Goal: Task Accomplishment & Management: Manage account settings

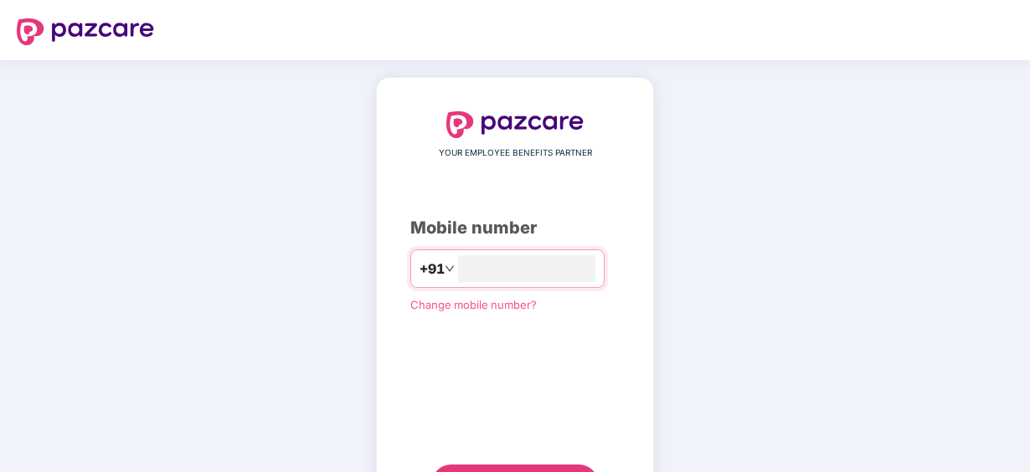
type input "**********"
click at [568, 461] on div "**********" at bounding box center [514, 307] width 209 height 392
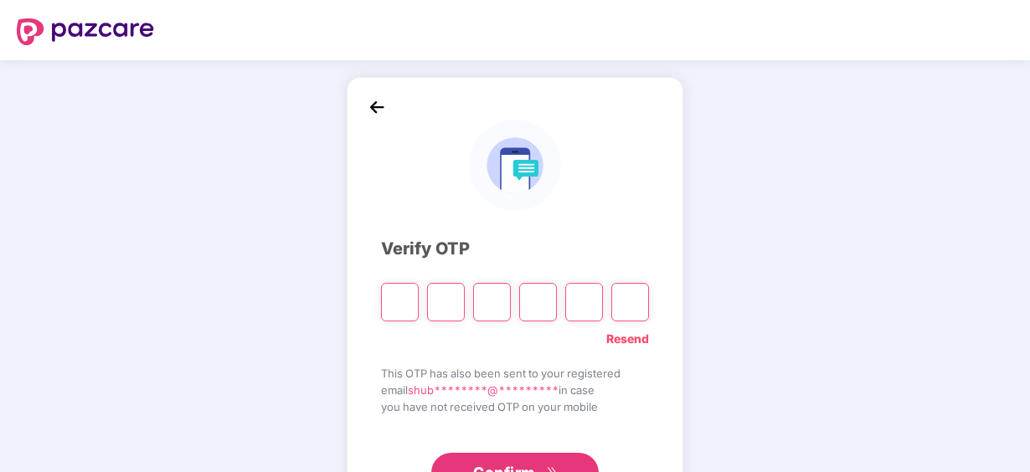
click at [508, 462] on span "Confirm" at bounding box center [504, 472] width 62 height 23
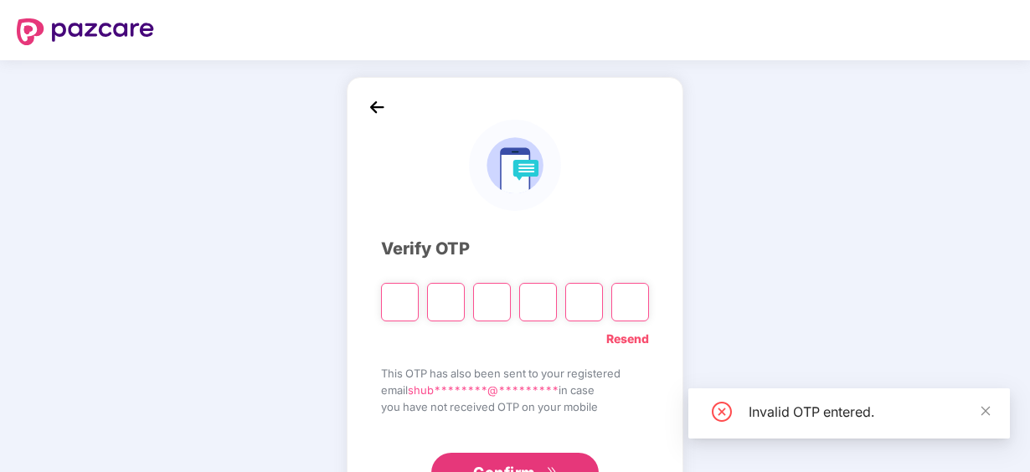
click at [620, 340] on link "Resend" at bounding box center [627, 339] width 43 height 18
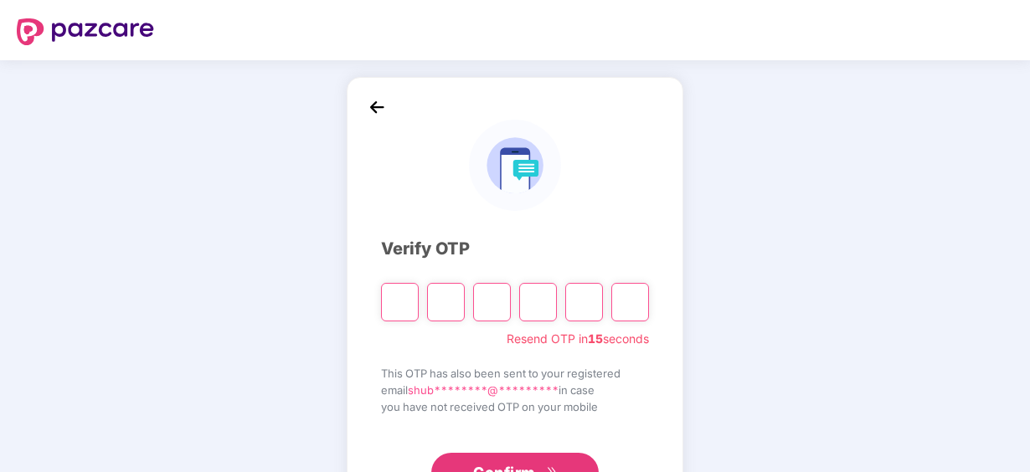
click at [414, 291] on input "Please enter verification code. Digit 1" at bounding box center [400, 302] width 38 height 39
type input "*"
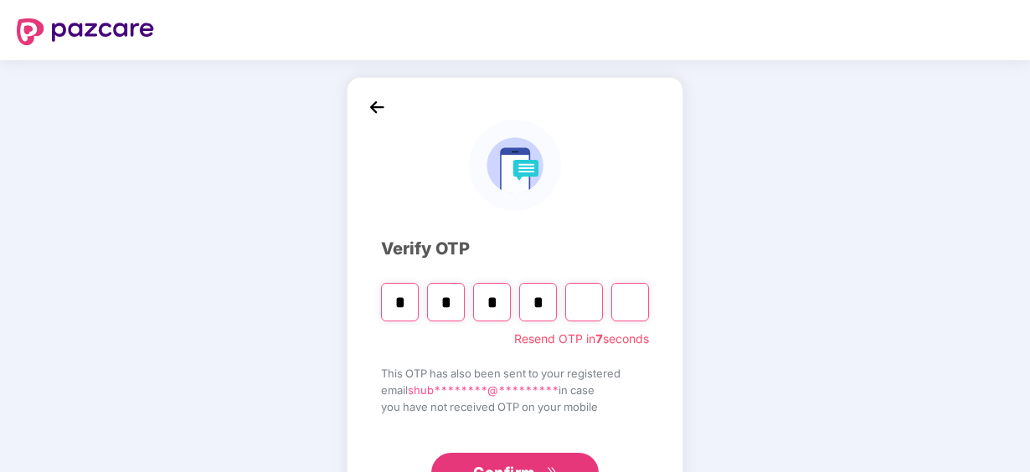
type input "*"
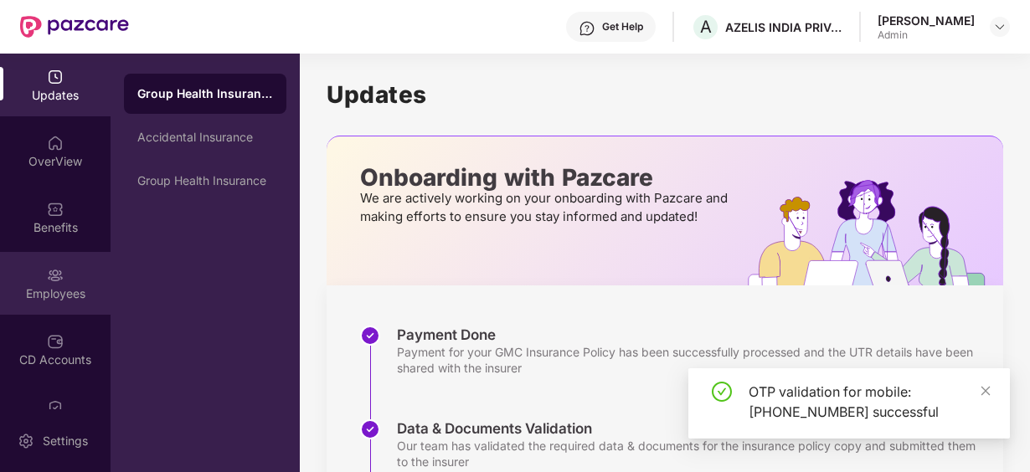
click at [64, 270] on div "Employees" at bounding box center [55, 283] width 111 height 63
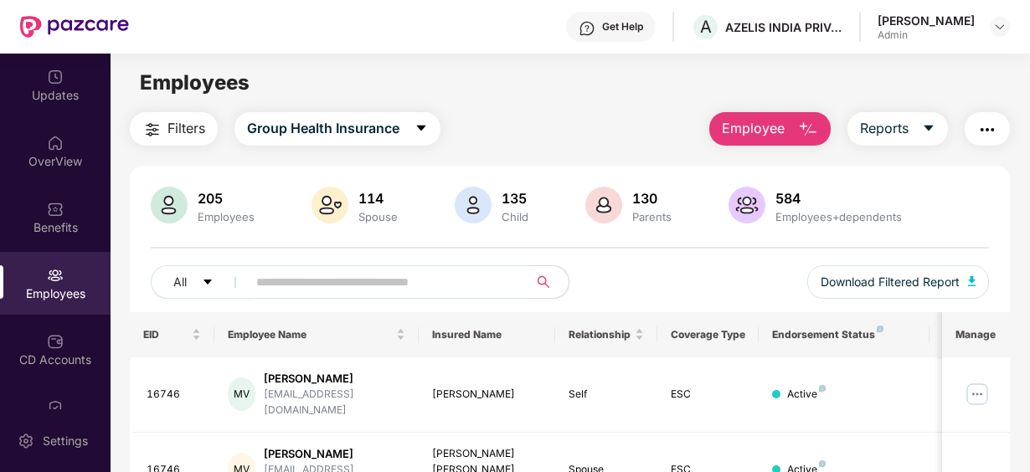
click at [290, 285] on input "text" at bounding box center [381, 282] width 250 height 25
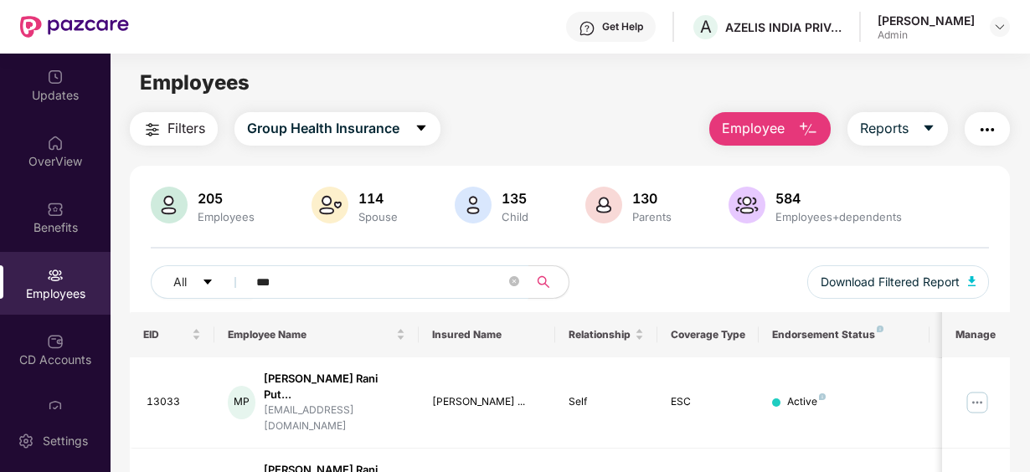
type input "***"
click at [1022, 462] on div "Filters Group Health Insurance Employee Reports 205 Employees 114 Spouse 135 Ch…" at bounding box center [570, 401] width 919 height 579
drag, startPoint x: 1022, startPoint y: 462, endPoint x: 974, endPoint y: 389, distance: 87.8
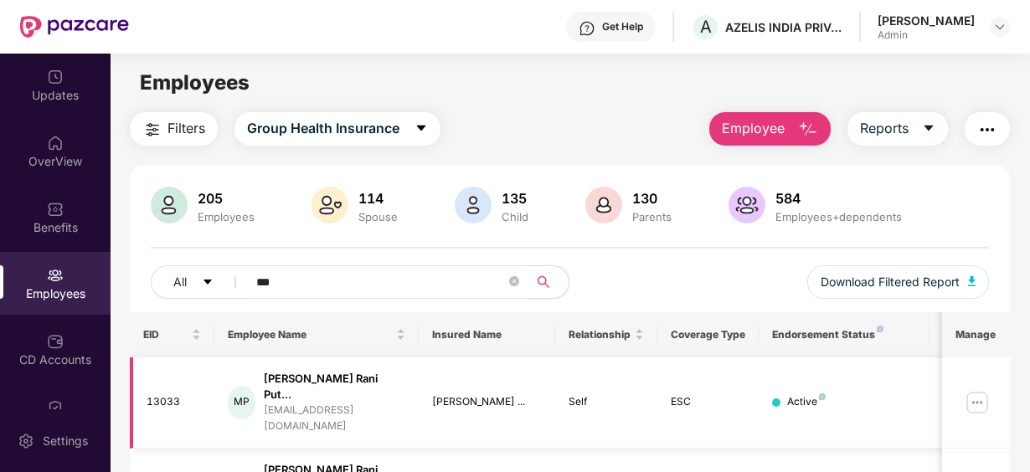
click at [974, 389] on img at bounding box center [977, 402] width 27 height 27
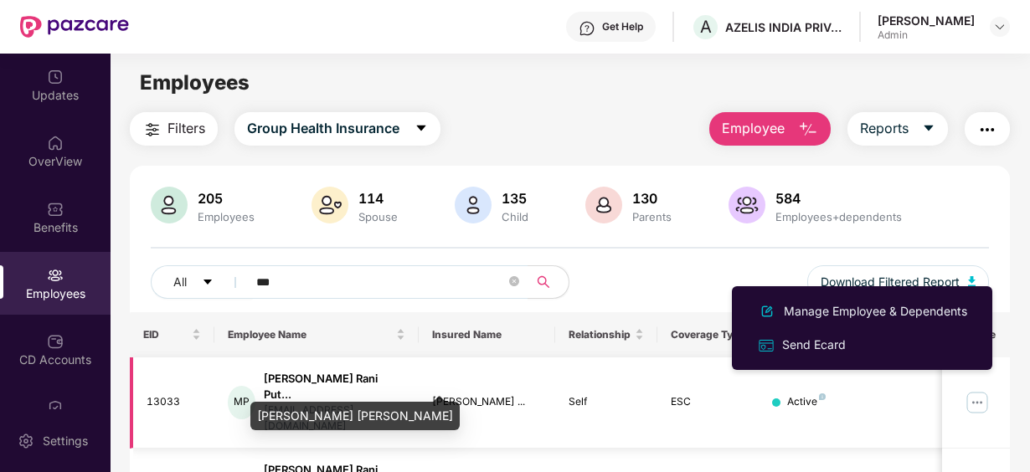
click at [348, 385] on div "[PERSON_NAME] Rani Put..." at bounding box center [335, 387] width 142 height 32
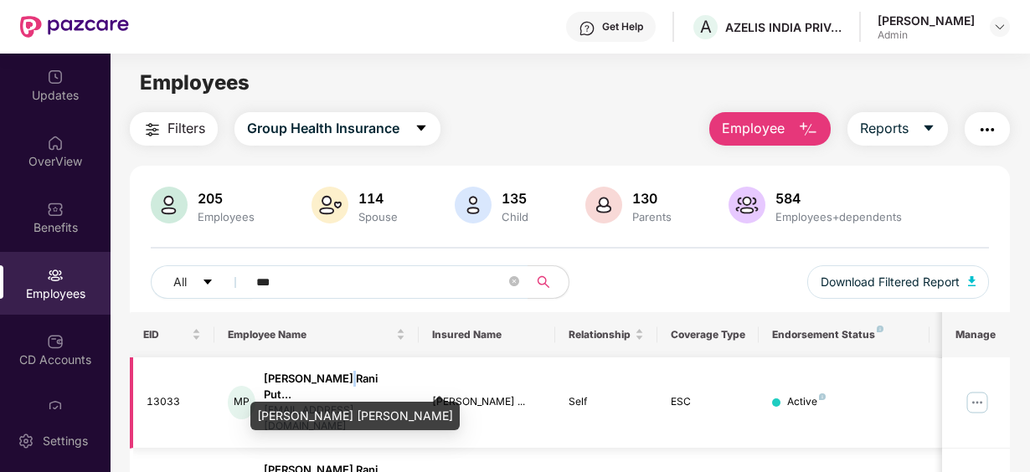
click at [348, 385] on div "[PERSON_NAME] Rani Put..." at bounding box center [335, 387] width 142 height 32
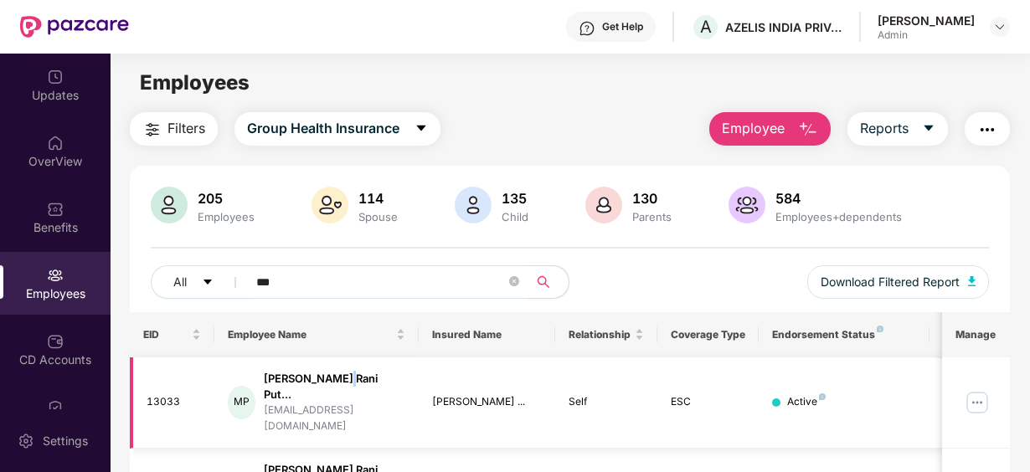
click at [975, 390] on img at bounding box center [977, 402] width 27 height 27
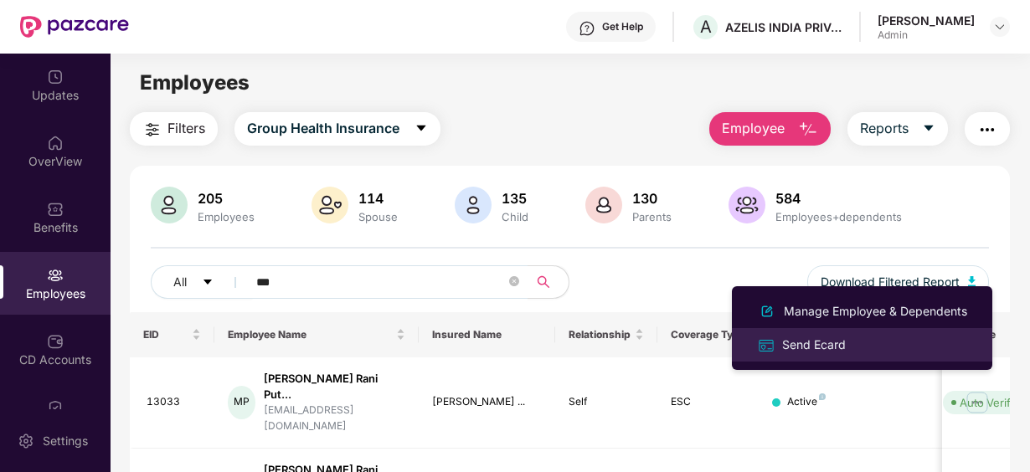
click at [842, 338] on div "Send Ecard" at bounding box center [814, 345] width 70 height 18
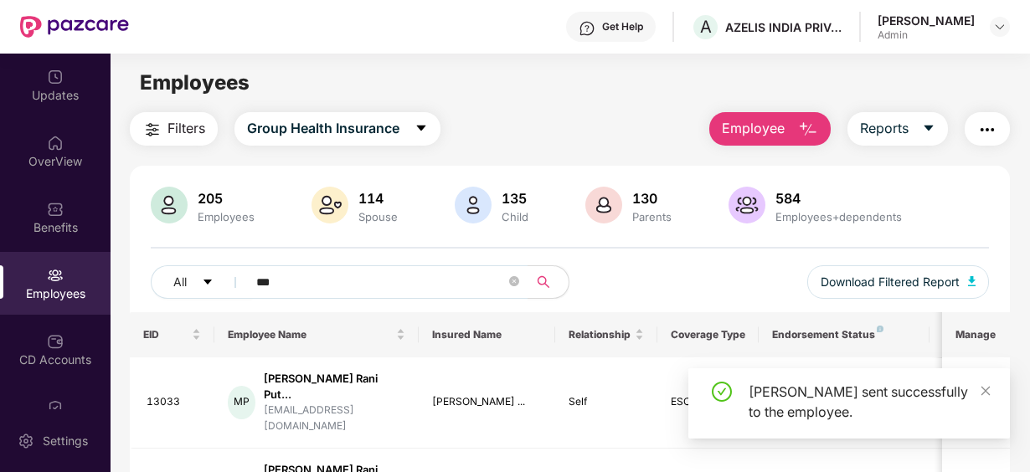
click at [1027, 449] on div "Filters Group Health Insurance Employee Reports 205 Employees 114 Spouse 135 Ch…" at bounding box center [570, 401] width 919 height 579
click at [982, 386] on icon "close" at bounding box center [986, 391] width 12 height 12
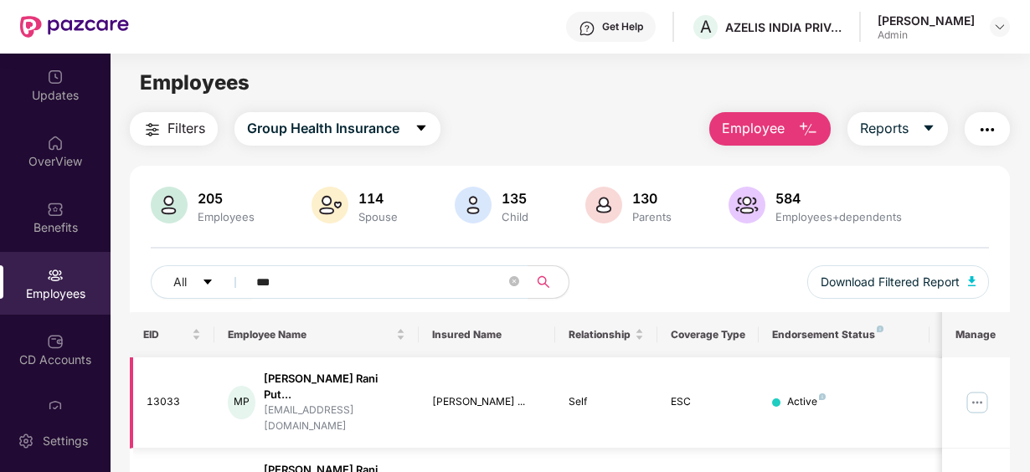
click at [980, 389] on img at bounding box center [977, 402] width 27 height 27
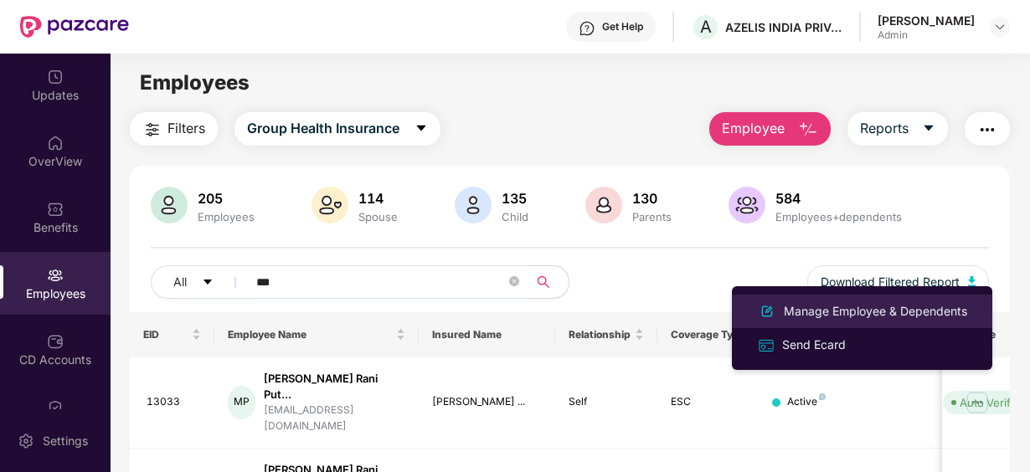
click at [877, 305] on div "Manage Employee & Dependents" at bounding box center [876, 311] width 190 height 18
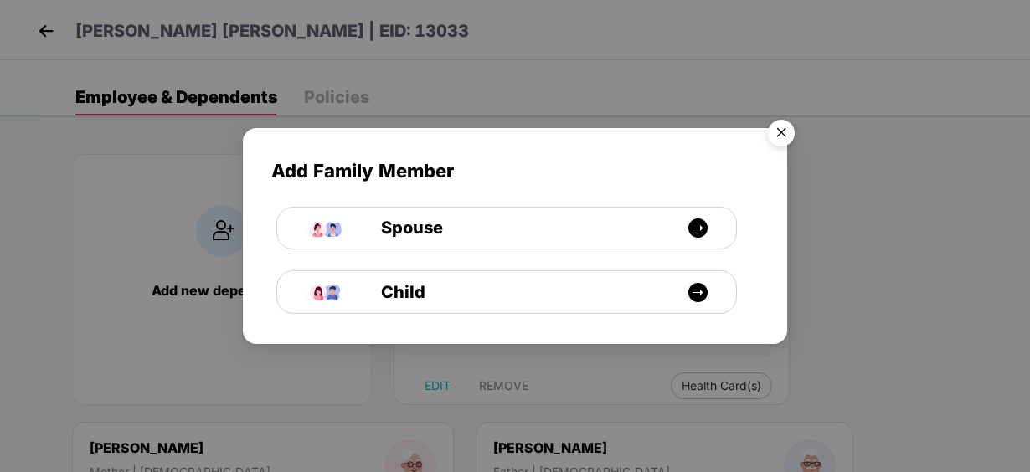
click at [784, 129] on img "Close" at bounding box center [781, 135] width 47 height 47
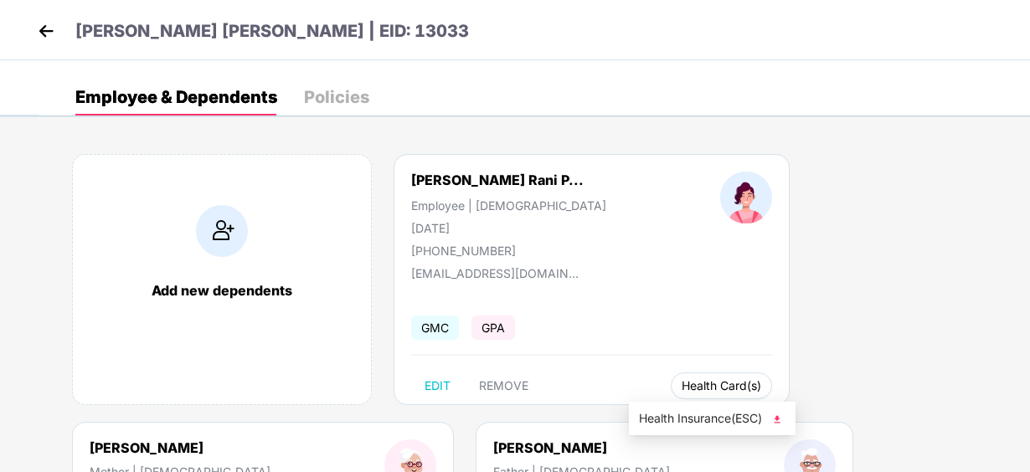
click at [671, 394] on button "Health Card(s)" at bounding box center [721, 386] width 101 height 27
click at [680, 364] on div "[PERSON_NAME] Rani P... Employee | [DEMOGRAPHIC_DATA] [DATE] [PHONE_NUMBER] [EM…" at bounding box center [592, 279] width 396 height 251
click at [677, 392] on button "Health Card(s)" at bounding box center [721, 386] width 101 height 27
click at [776, 415] on img at bounding box center [777, 419] width 17 height 17
